Goal: Complete application form: Complete application form

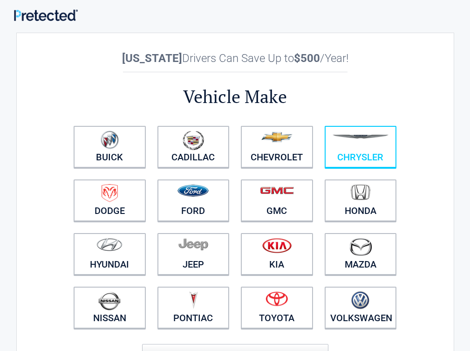
click at [384, 148] on figure at bounding box center [360, 140] width 61 height 21
click at [397, 148] on link "Chrysler" at bounding box center [361, 147] width 72 height 42
drag, startPoint x: 420, startPoint y: 146, endPoint x: 406, endPoint y: 146, distance: 13.5
click at [391, 146] on figure at bounding box center [360, 140] width 61 height 21
click at [391, 142] on figure at bounding box center [360, 140] width 61 height 21
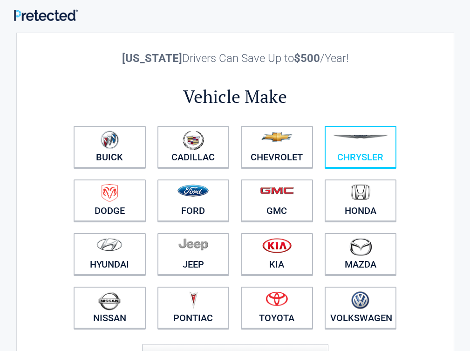
click at [391, 141] on figure at bounding box center [360, 140] width 61 height 21
click at [393, 153] on link "Chrysler" at bounding box center [361, 147] width 72 height 42
click at [380, 138] on img at bounding box center [360, 137] width 57 height 4
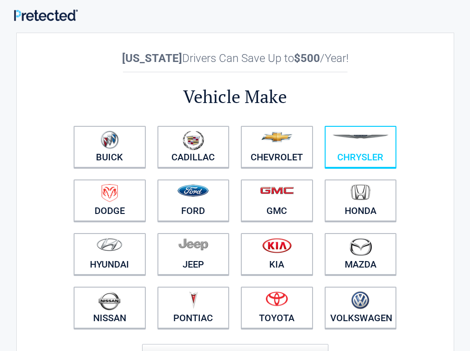
click at [380, 138] on img at bounding box center [360, 137] width 57 height 4
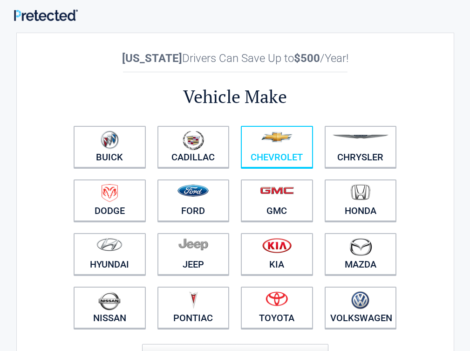
click at [282, 148] on link "Chevrolet" at bounding box center [277, 147] width 72 height 42
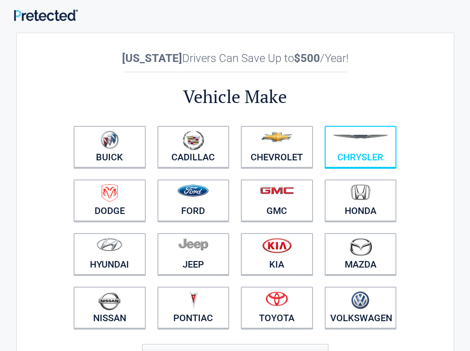
click at [391, 146] on figure at bounding box center [360, 140] width 61 height 21
